Goal: Information Seeking & Learning: Learn about a topic

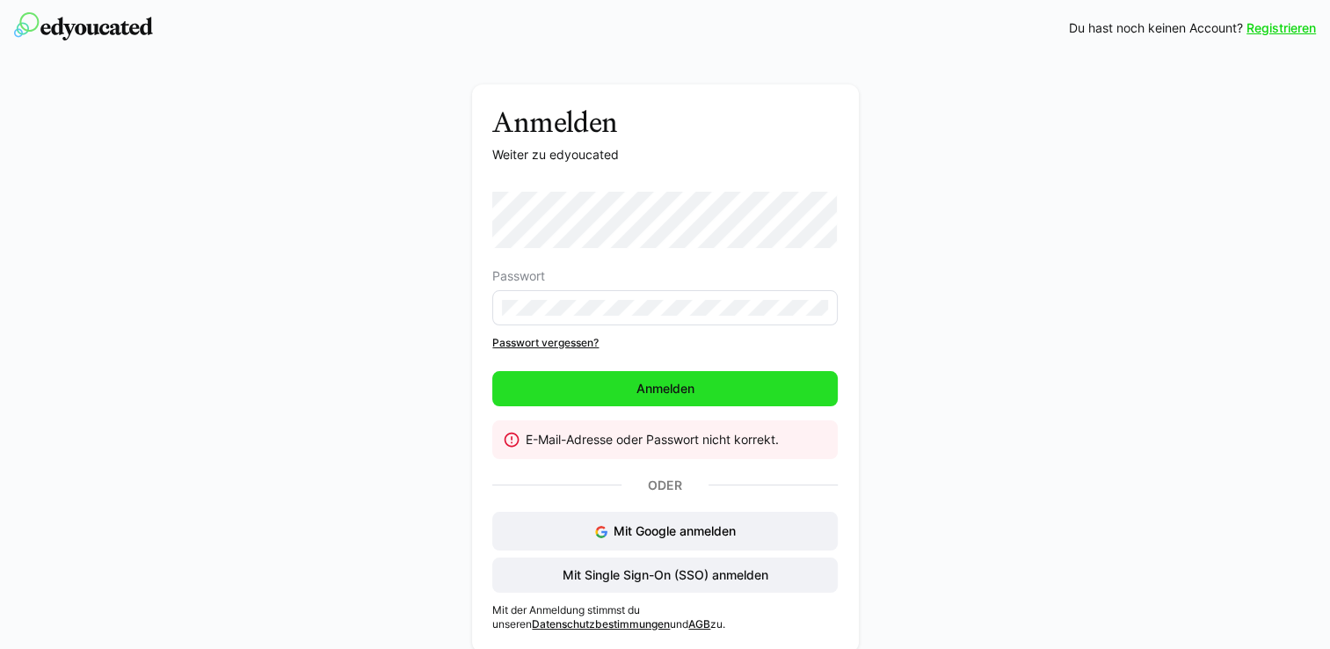
click at [734, 390] on span "Anmelden" at bounding box center [664, 388] width 345 height 35
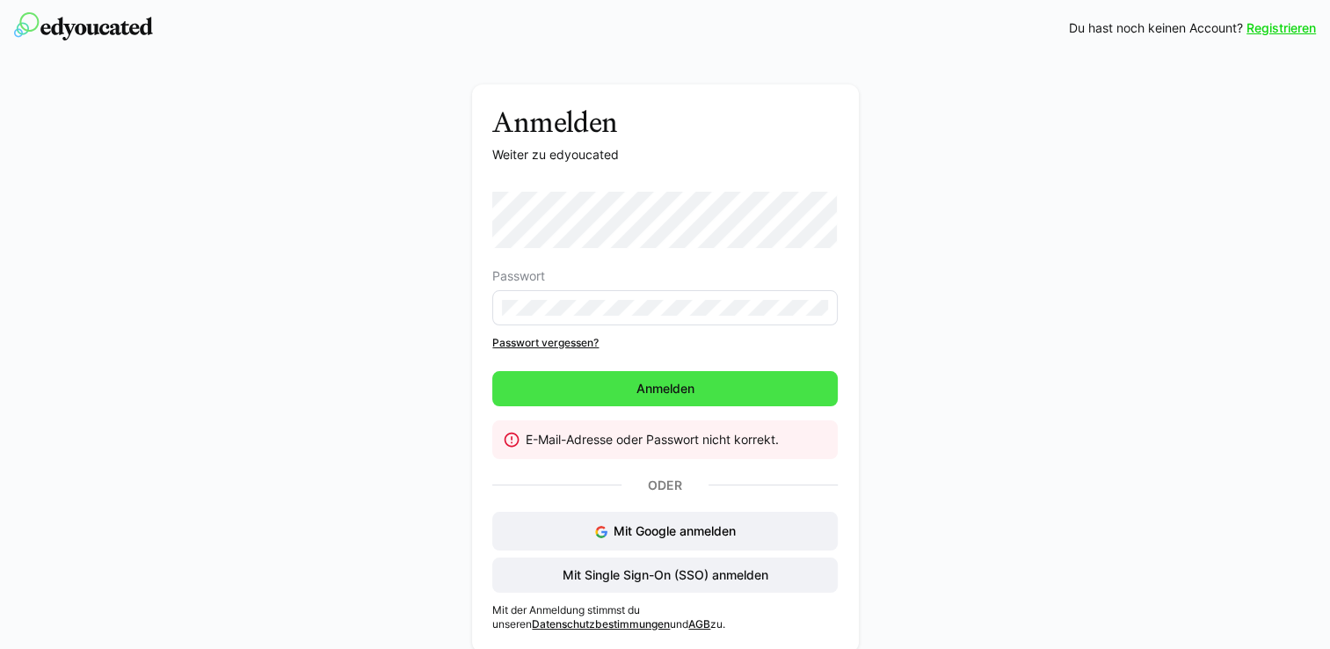
click at [675, 386] on span "Anmelden" at bounding box center [665, 389] width 63 height 18
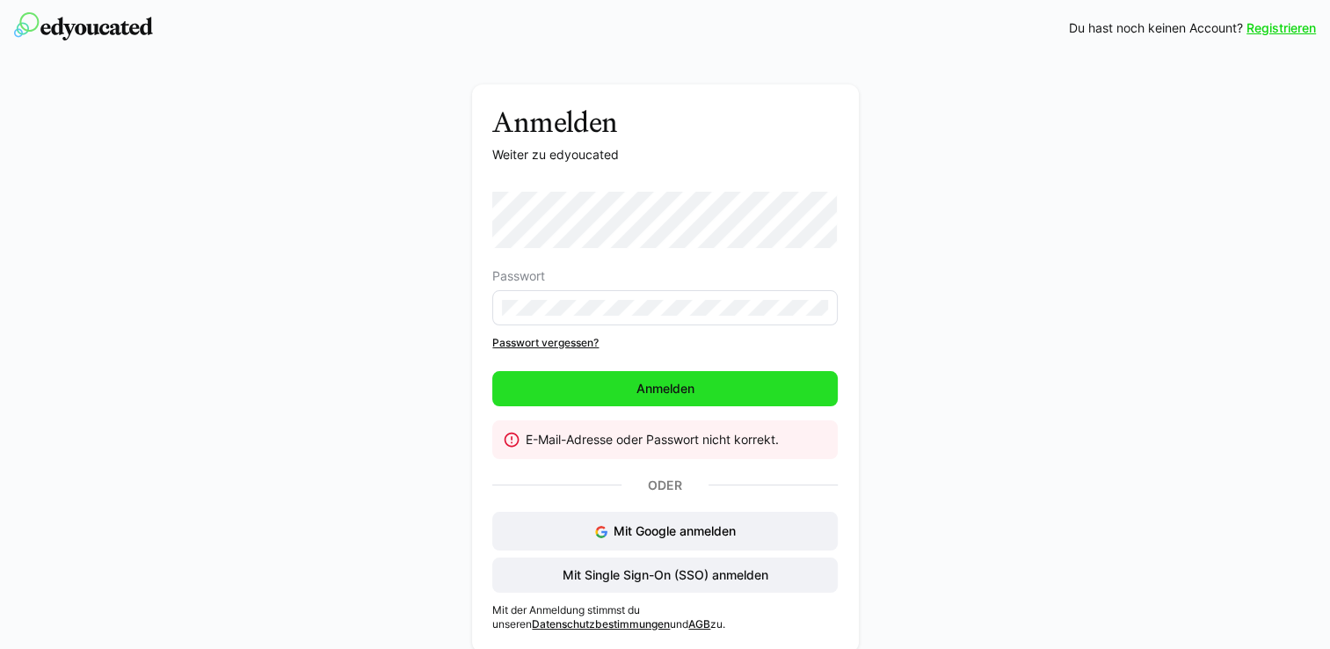
click at [707, 384] on span "Anmelden" at bounding box center [664, 388] width 345 height 35
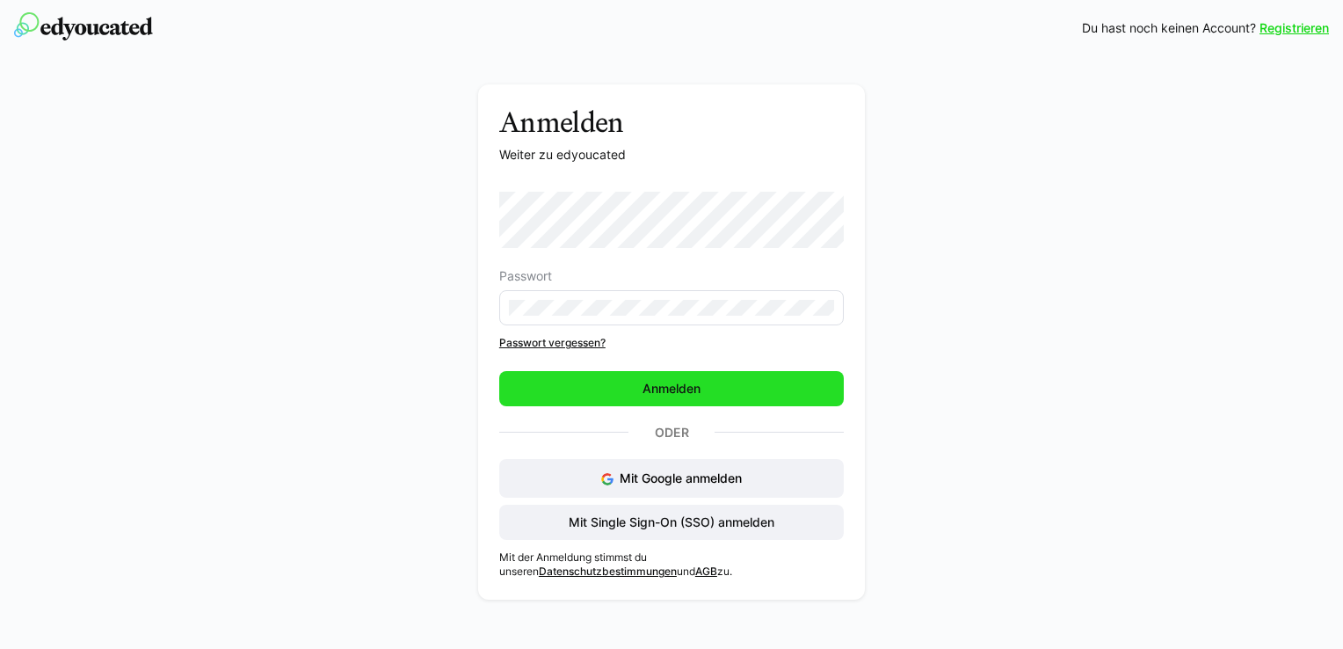
click at [666, 387] on span "Anmelden" at bounding box center [671, 389] width 63 height 18
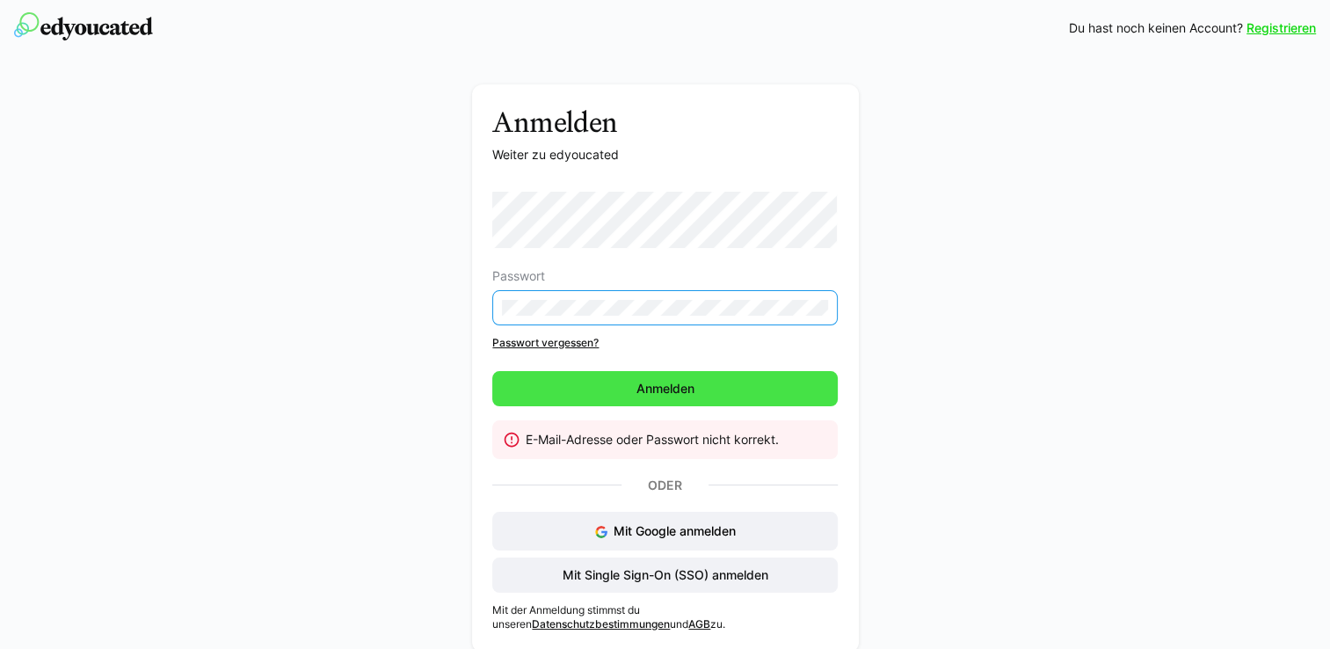
click at [680, 383] on span "Anmelden" at bounding box center [665, 389] width 63 height 18
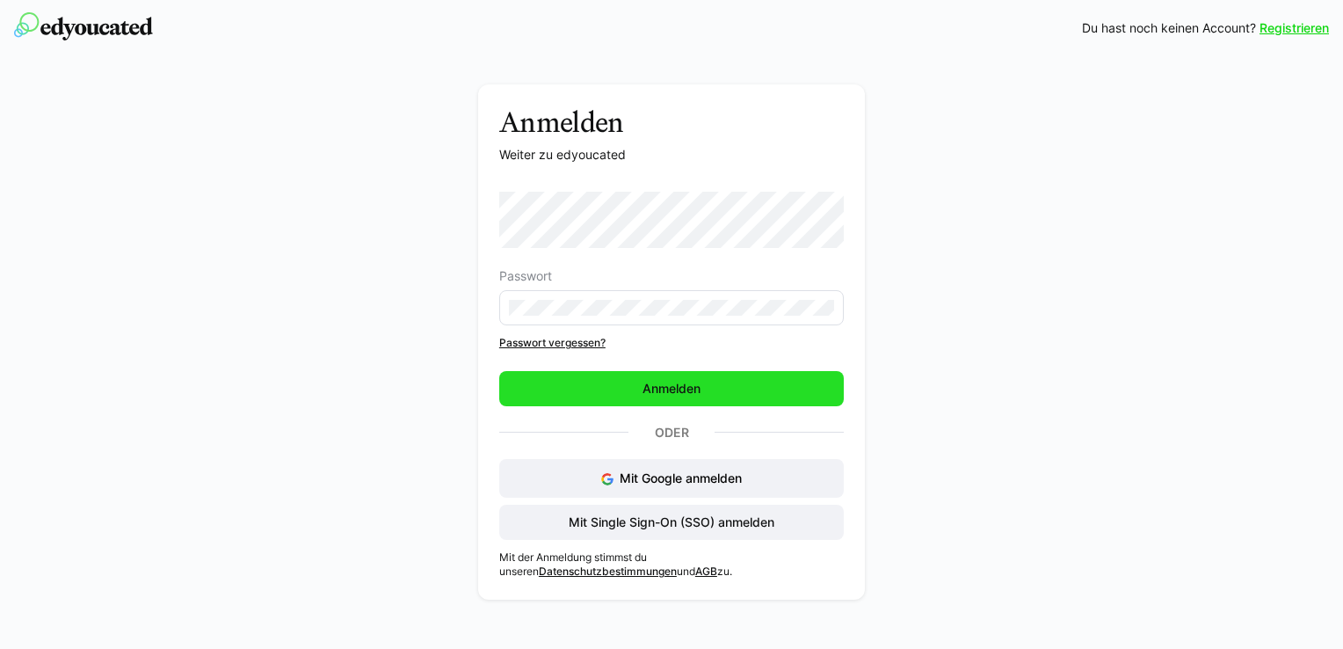
click at [665, 397] on span "Anmelden" at bounding box center [671, 388] width 345 height 35
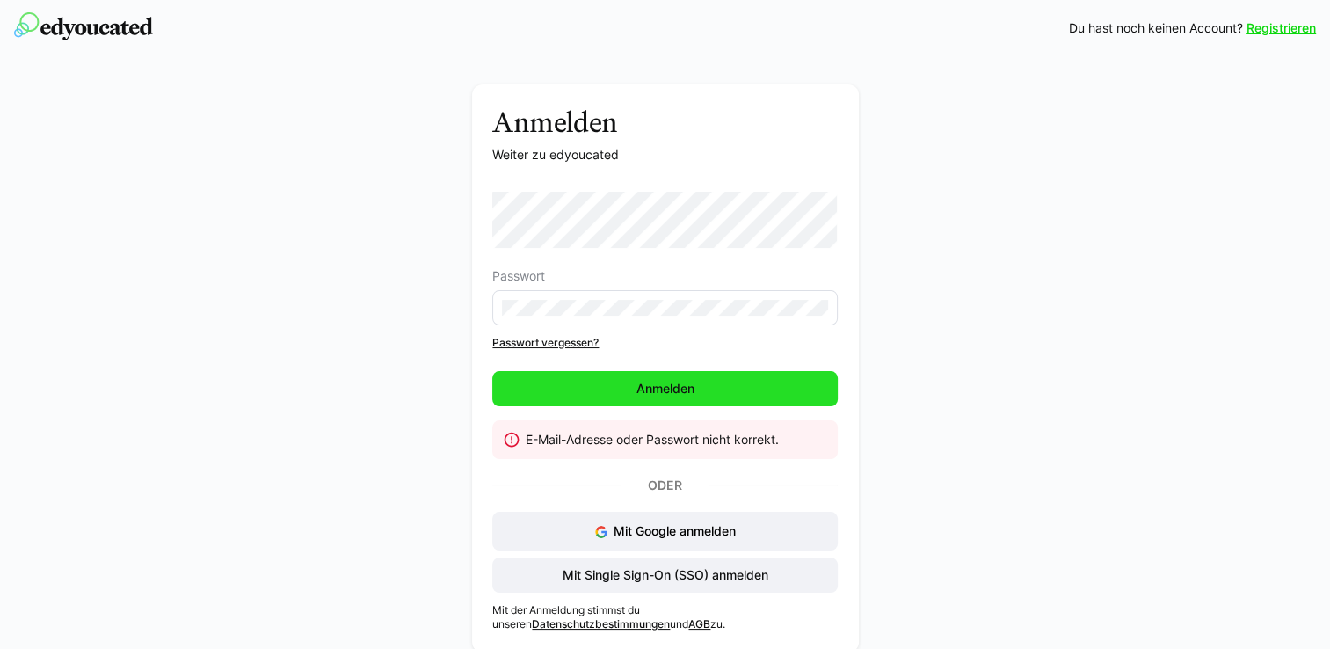
click at [629, 385] on span "Anmelden" at bounding box center [664, 388] width 345 height 35
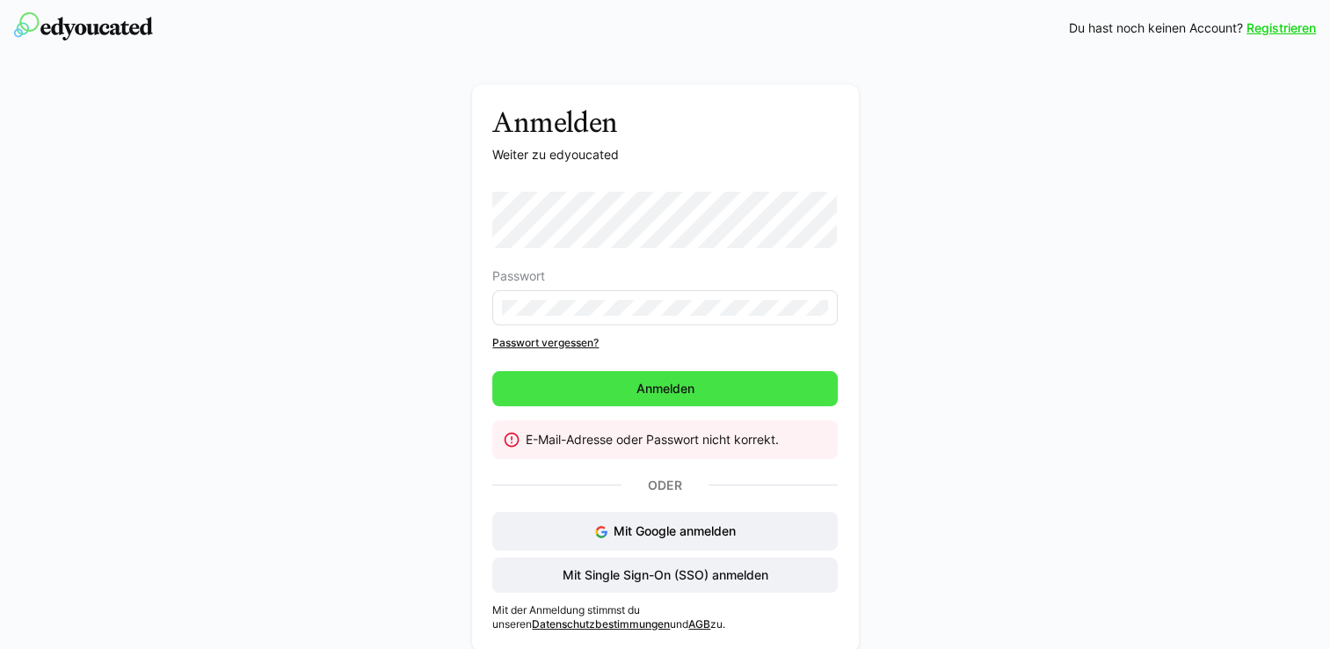
click at [690, 389] on span "Anmelden" at bounding box center [665, 389] width 63 height 18
click at [688, 392] on span "Anmelden" at bounding box center [665, 389] width 63 height 18
click at [654, 383] on span "Anmelden" at bounding box center [665, 389] width 63 height 18
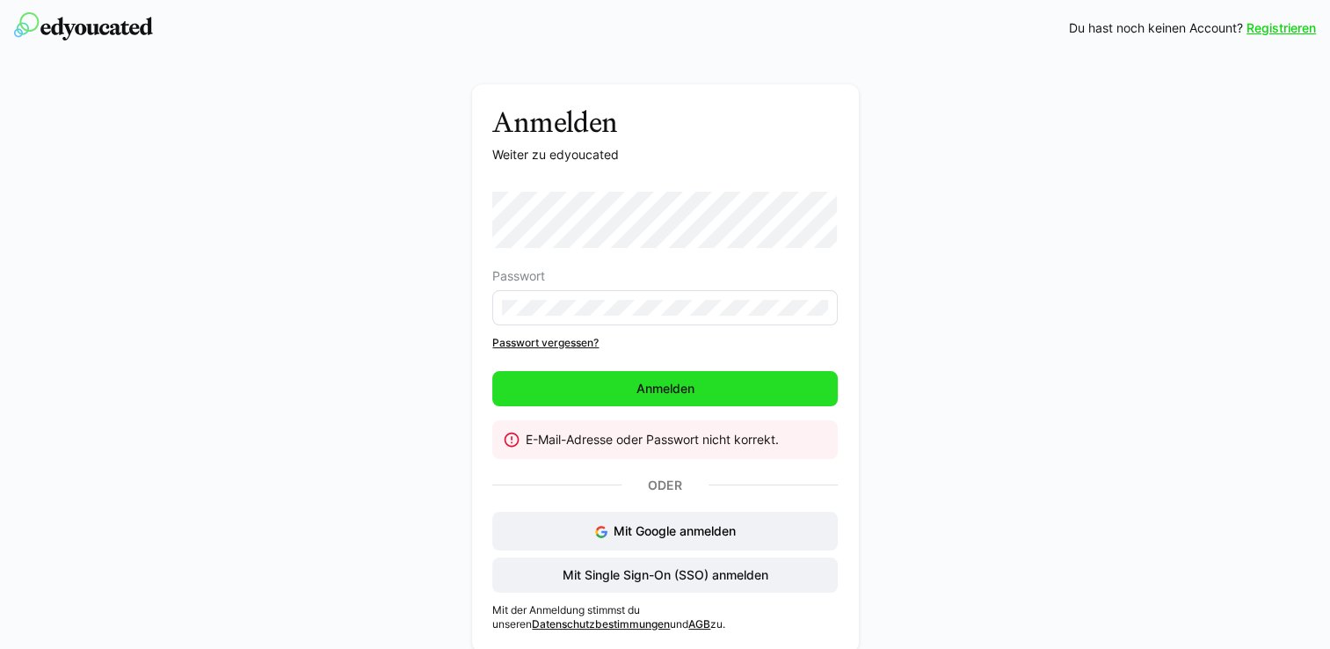
click at [755, 392] on span "Anmelden" at bounding box center [664, 388] width 345 height 35
click at [675, 392] on span "Anmelden" at bounding box center [665, 389] width 63 height 18
